Goal: Consume media (video, audio)

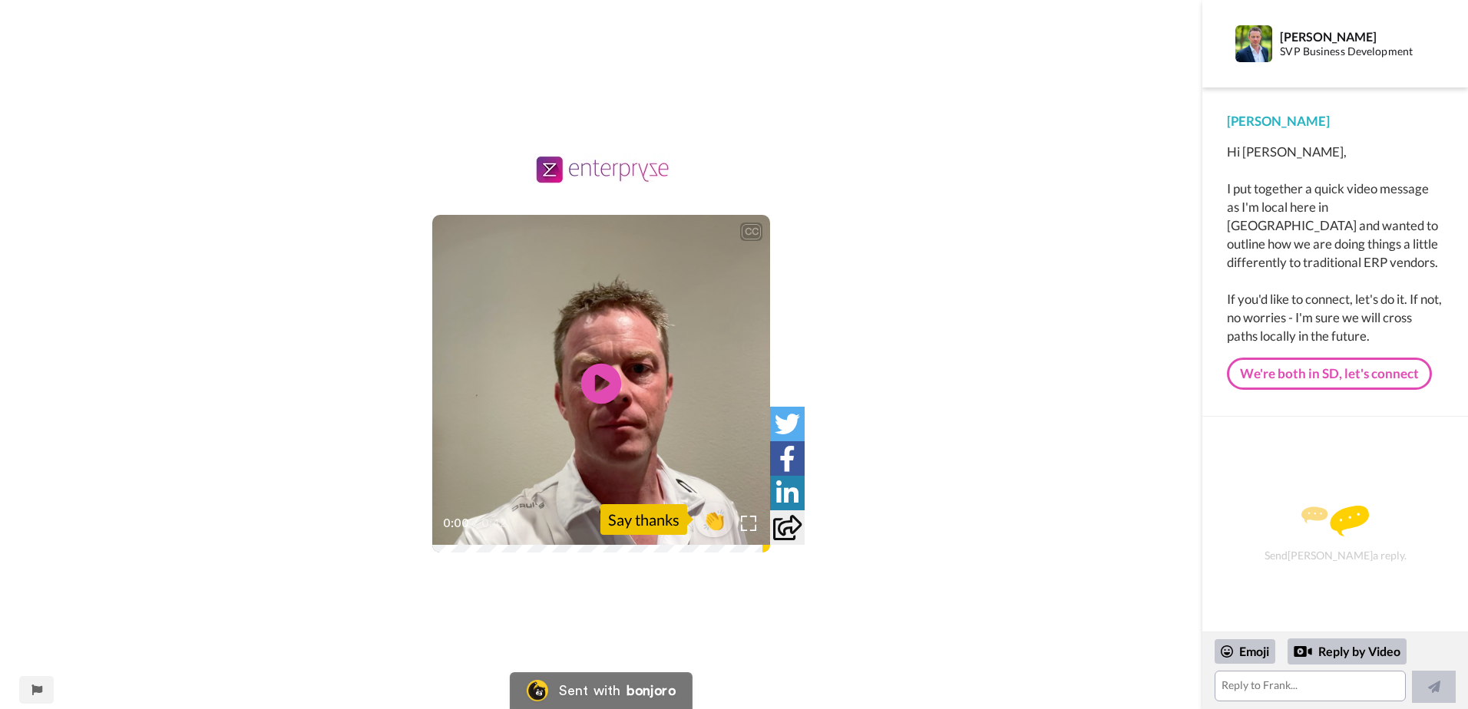
click at [596, 380] on icon "Play/Pause" at bounding box center [601, 383] width 41 height 73
drag, startPoint x: 1306, startPoint y: 240, endPoint x: 1368, endPoint y: 237, distance: 62.2
click at [1368, 237] on div "Hi Kerry, I put together a quick video message as I'm local here in San Diego a…" at bounding box center [1335, 244] width 216 height 203
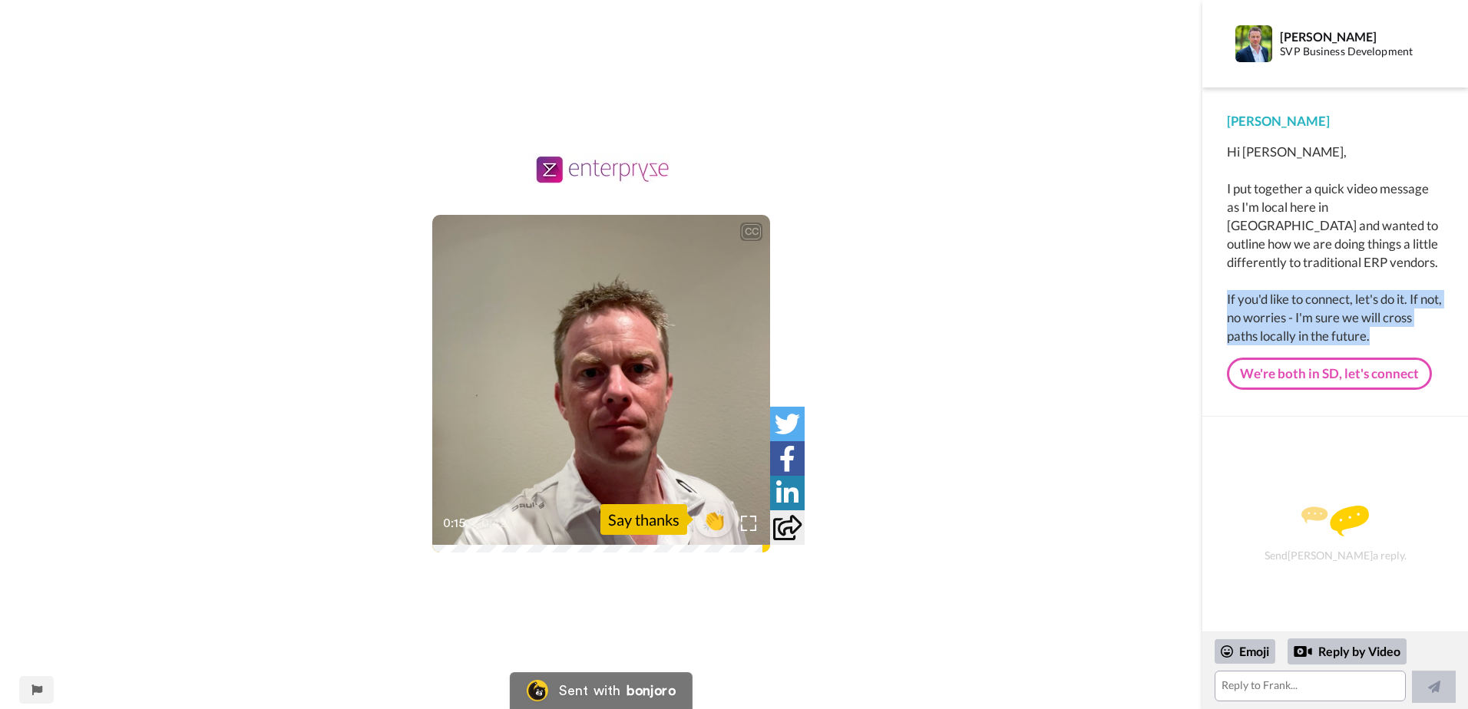
drag, startPoint x: 1229, startPoint y: 300, endPoint x: 1405, endPoint y: 338, distance: 179.8
click at [1405, 338] on div "Hi Kerry, I put together a quick video message as I'm local here in San Diego a…" at bounding box center [1335, 244] width 216 height 203
click at [1404, 336] on div "Hi Kerry, I put together a quick video message as I'm local here in San Diego a…" at bounding box center [1335, 244] width 216 height 203
click at [1301, 318] on div "Hi Kerry, I put together a quick video message as I'm local here in San Diego a…" at bounding box center [1335, 244] width 216 height 203
click at [1214, 322] on div "Frank Hi Kerry, I put together a quick video message as I'm local here in San D…" at bounding box center [1335, 252] width 266 height 329
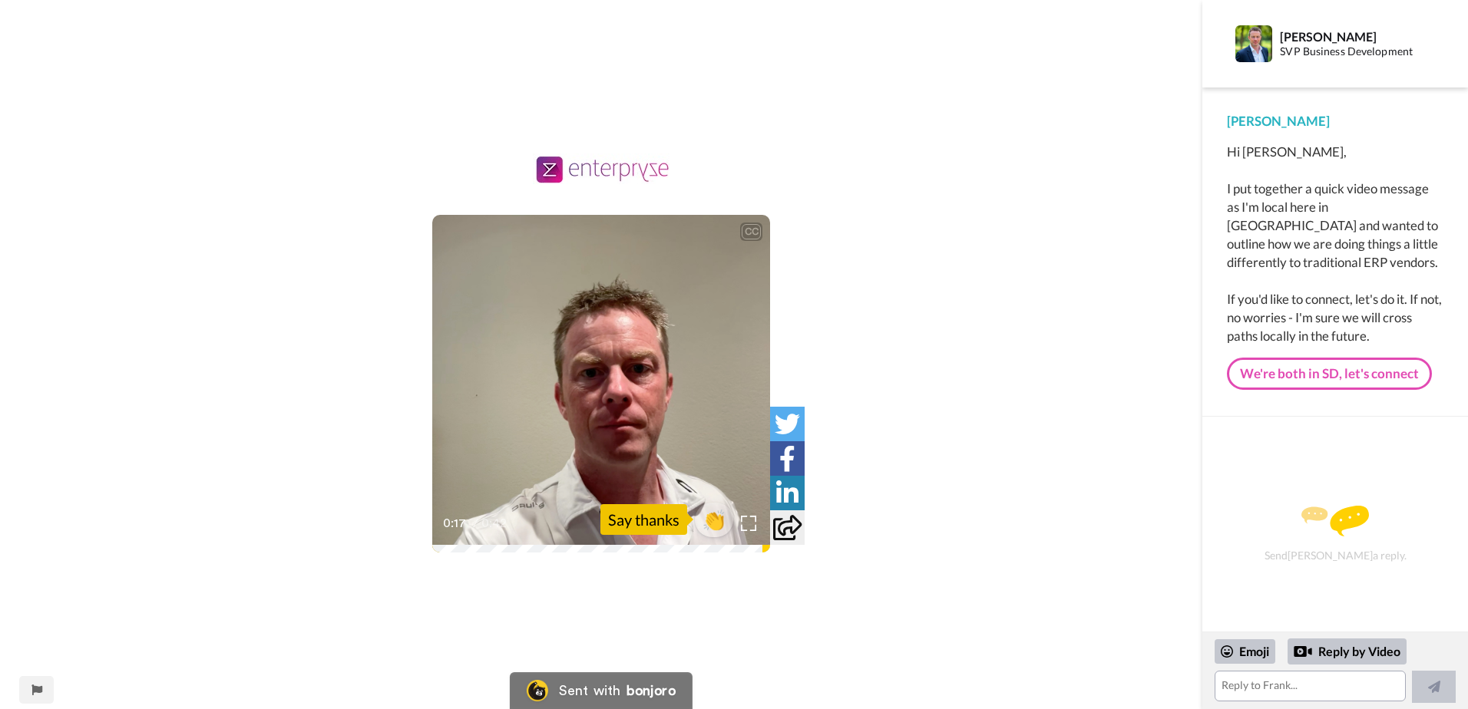
click at [1037, 486] on div "CC Play/Pause or Accumtatica and we are filling the gaps that those tools may n…" at bounding box center [601, 365] width 1202 height 422
